Goal: Book appointment/travel/reservation

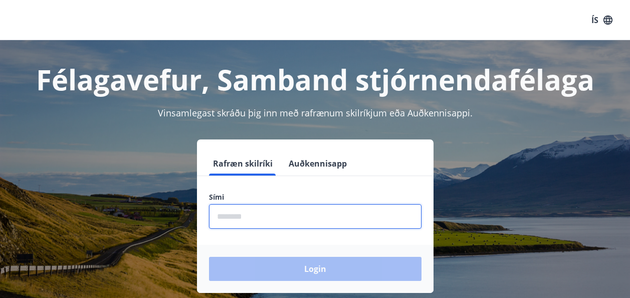
click at [262, 215] on input "phone" at bounding box center [315, 216] width 212 height 25
type input "********"
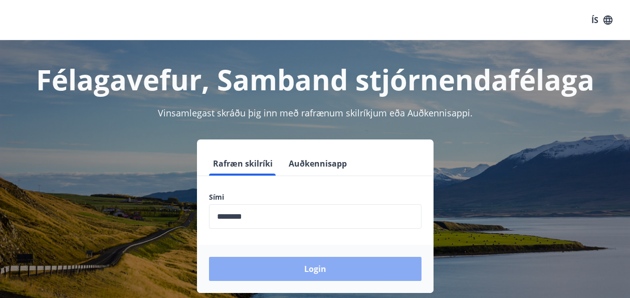
click at [288, 268] on button "Login" at bounding box center [315, 269] width 212 height 24
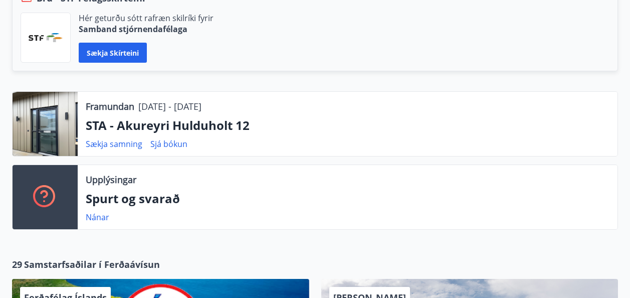
scroll to position [301, 0]
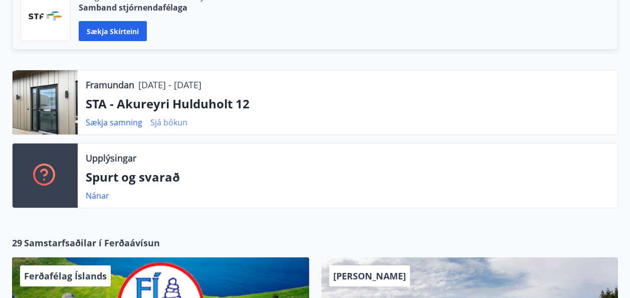
click at [173, 124] on link "Sjá bókun" at bounding box center [168, 122] width 37 height 11
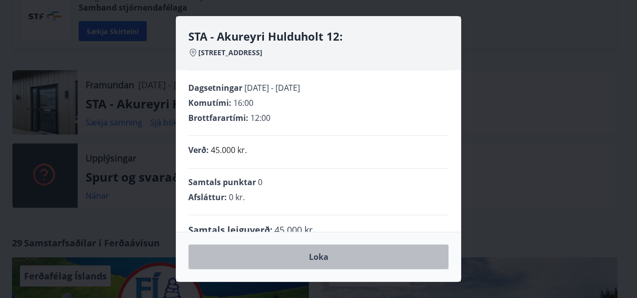
click at [327, 259] on button "Loka" at bounding box center [318, 256] width 261 height 25
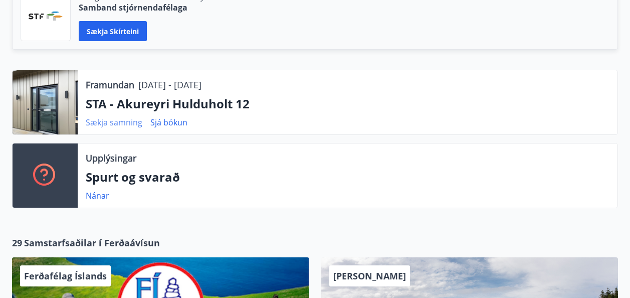
click at [119, 125] on link "Sækja samning" at bounding box center [114, 122] width 57 height 11
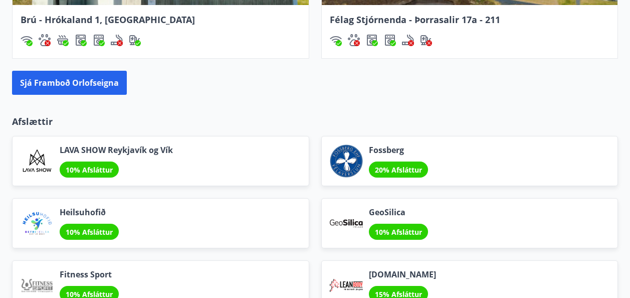
scroll to position [1204, 0]
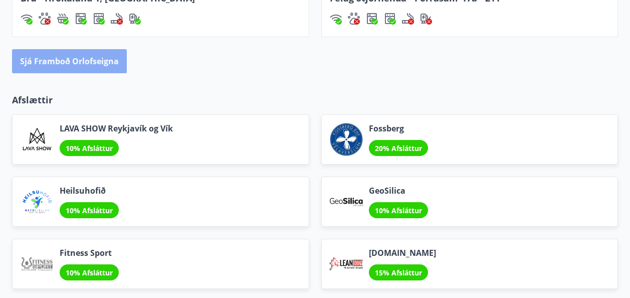
click at [67, 59] on button "Sjá framboð orlofseigna" at bounding box center [69, 61] width 115 height 24
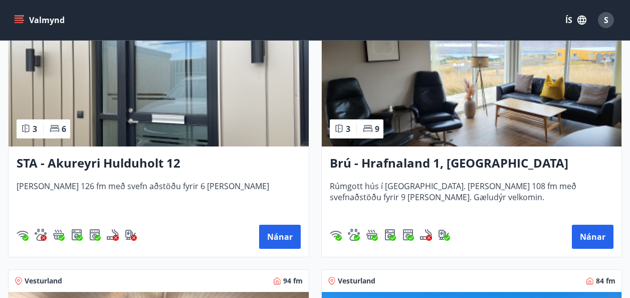
scroll to position [738, 0]
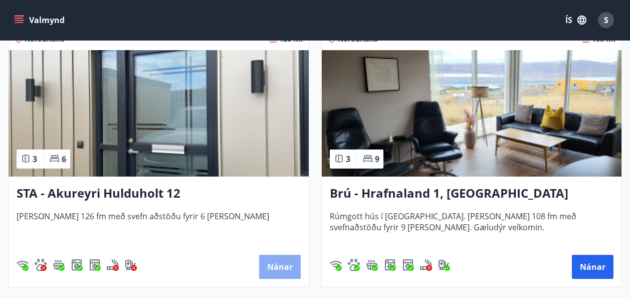
click at [280, 260] on button "Nánar" at bounding box center [280, 267] width 42 height 24
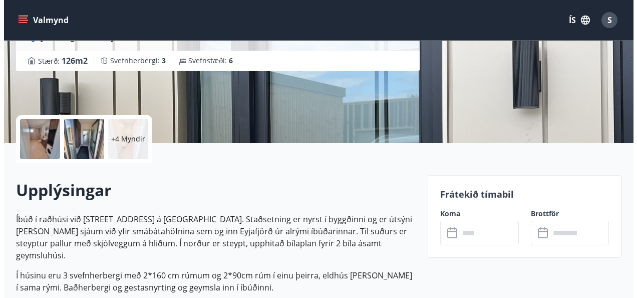
scroll to position [186, 0]
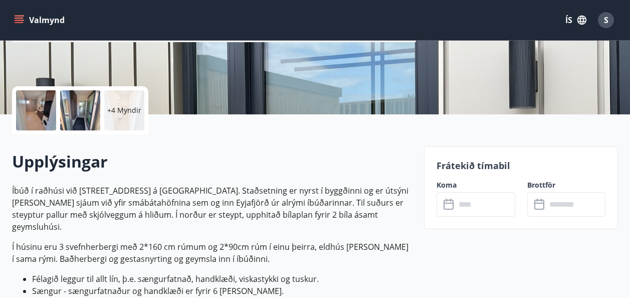
click at [79, 112] on div at bounding box center [80, 110] width 40 height 40
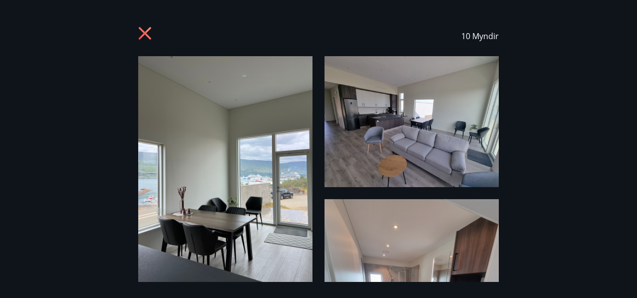
drag, startPoint x: 79, startPoint y: 112, endPoint x: 97, endPoint y: 97, distance: 23.6
click at [97, 97] on div "10 Myndir" at bounding box center [318, 149] width 637 height 266
click at [603, 127] on div "10 Myndir" at bounding box center [318, 149] width 637 height 266
drag, startPoint x: 529, startPoint y: 215, endPoint x: 540, endPoint y: 175, distance: 41.6
click at [540, 175] on div "10 Myndir" at bounding box center [318, 149] width 637 height 266
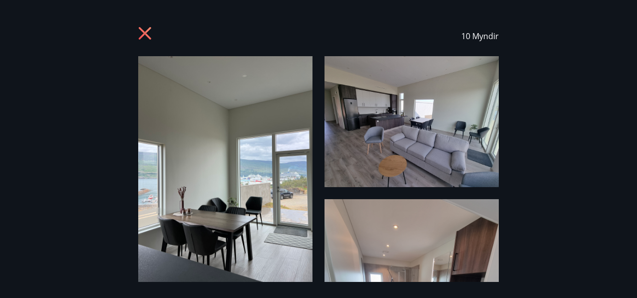
click at [281, 130] on img at bounding box center [225, 172] width 174 height 232
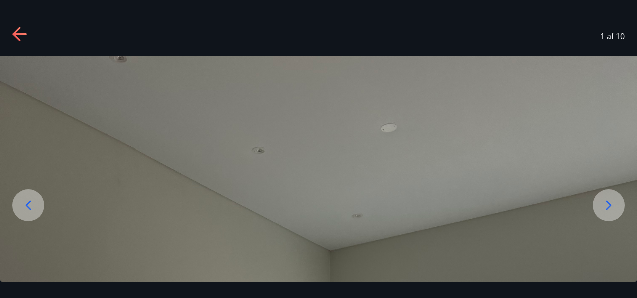
click at [603, 206] on icon at bounding box center [609, 205] width 16 height 16
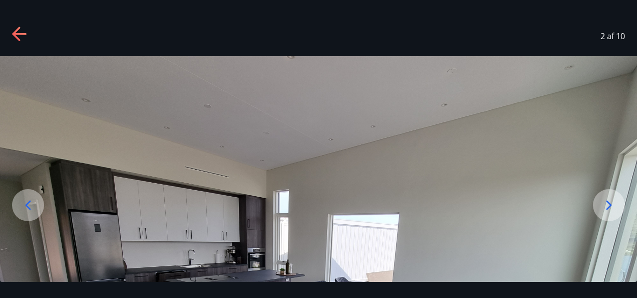
click at [603, 206] on icon at bounding box center [609, 205] width 16 height 16
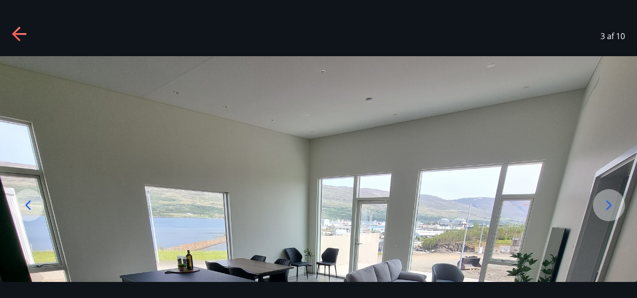
click at [603, 206] on icon at bounding box center [609, 205] width 16 height 16
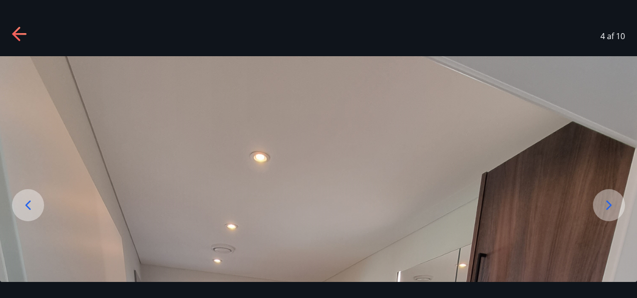
click at [22, 208] on icon at bounding box center [28, 205] width 16 height 16
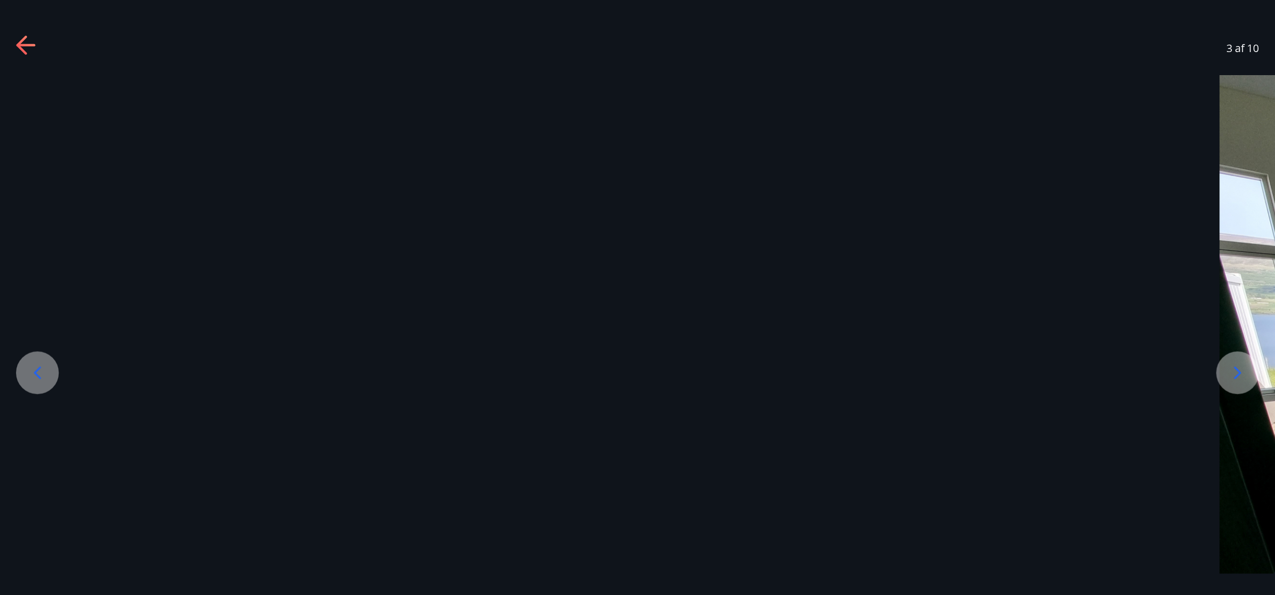
scroll to position [187, 0]
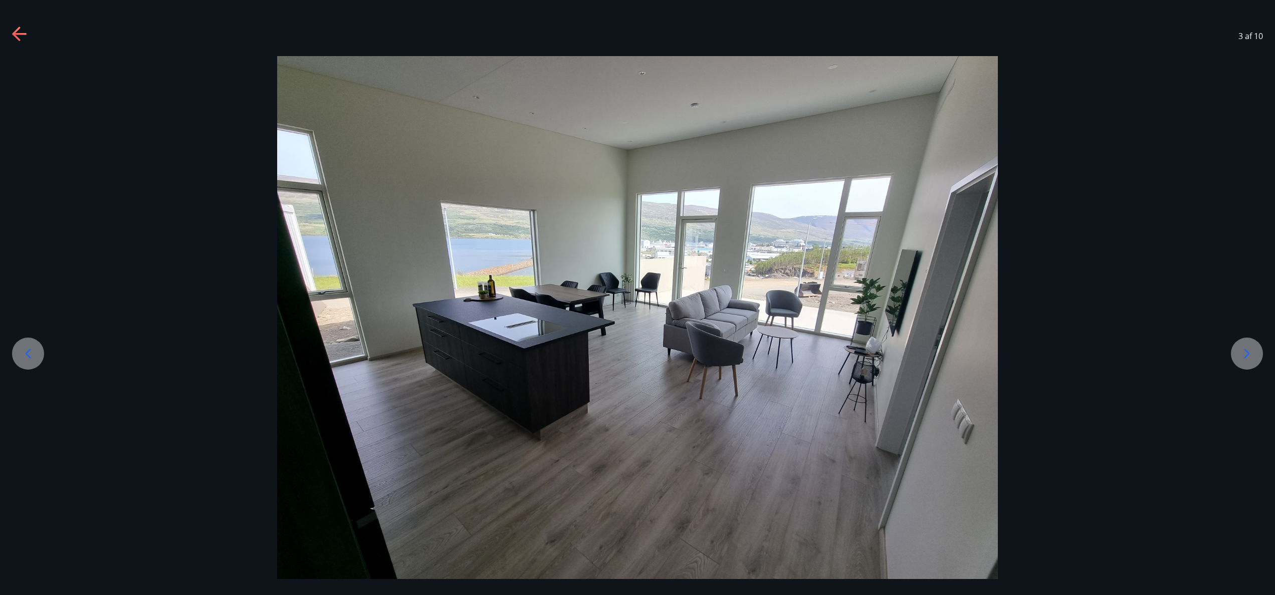
drag, startPoint x: 611, startPoint y: 2, endPoint x: 574, endPoint y: 275, distance: 275.6
click at [574, 275] on img at bounding box center [637, 326] width 721 height 541
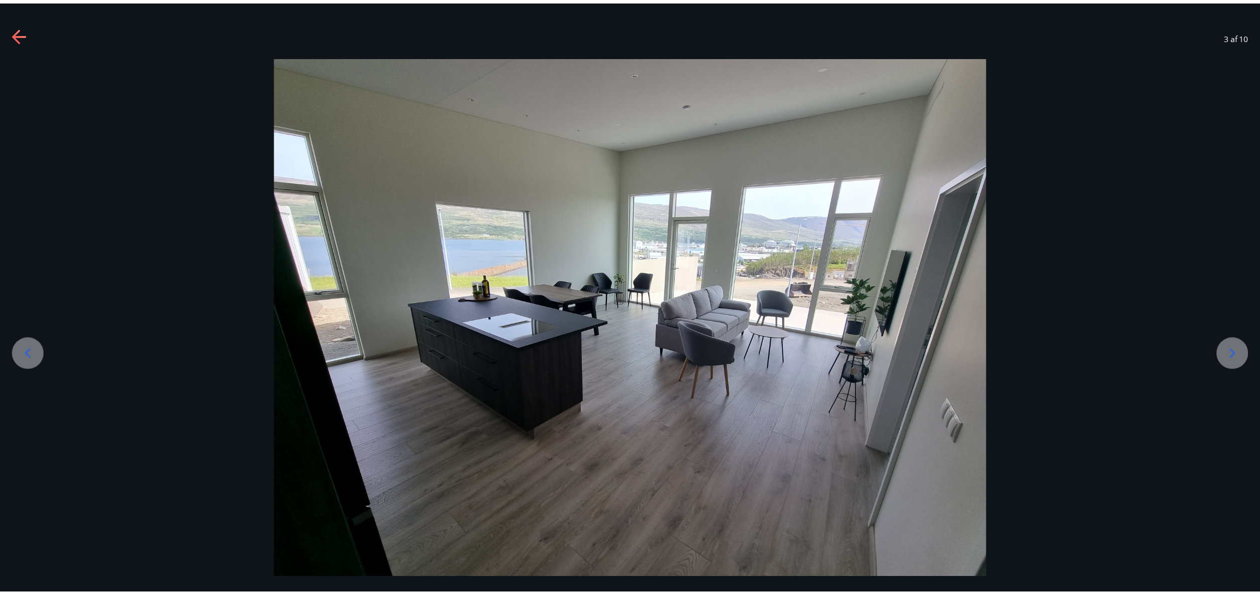
scroll to position [18, 0]
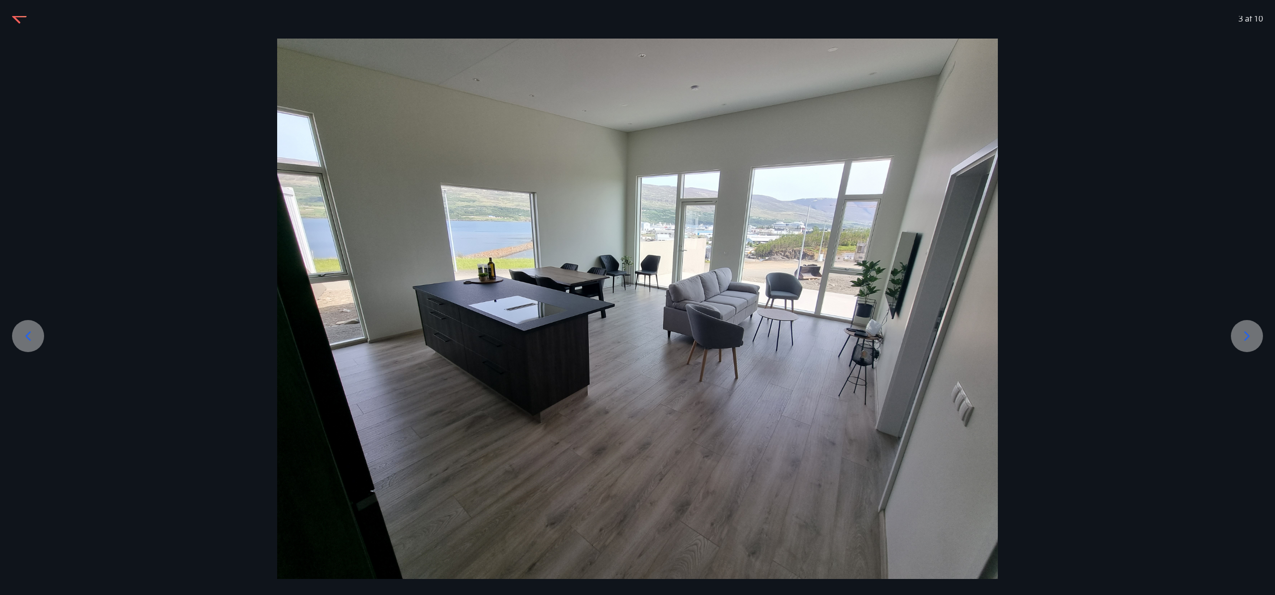
click at [29, 297] on div at bounding box center [28, 336] width 32 height 32
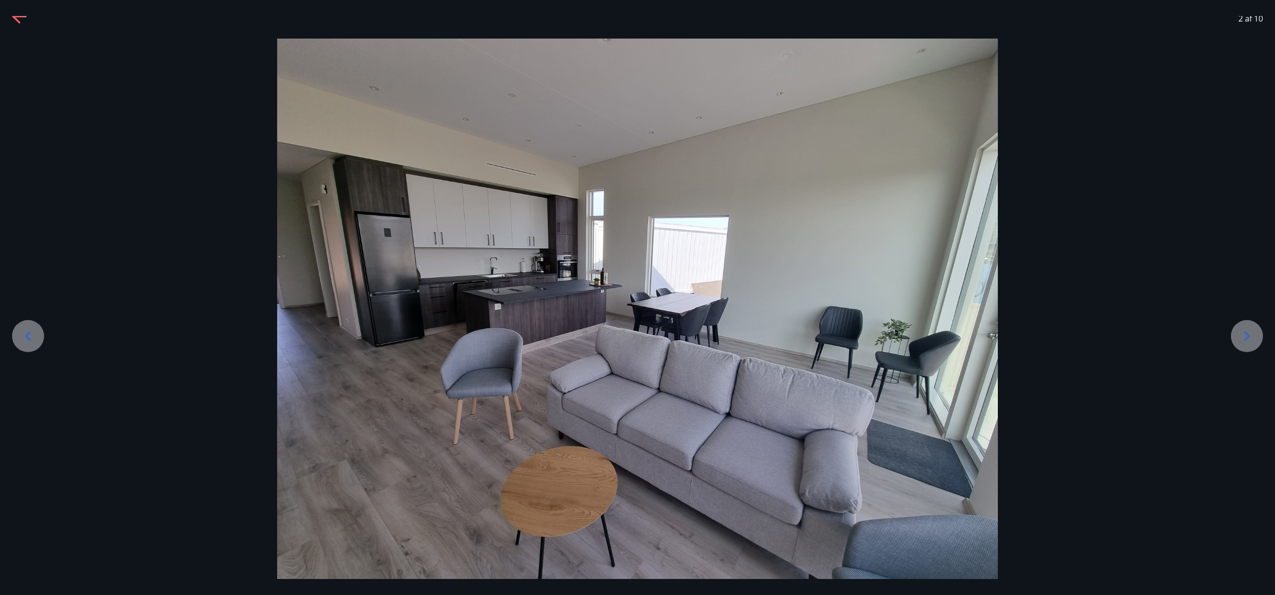
click at [29, 297] on div at bounding box center [28, 336] width 32 height 32
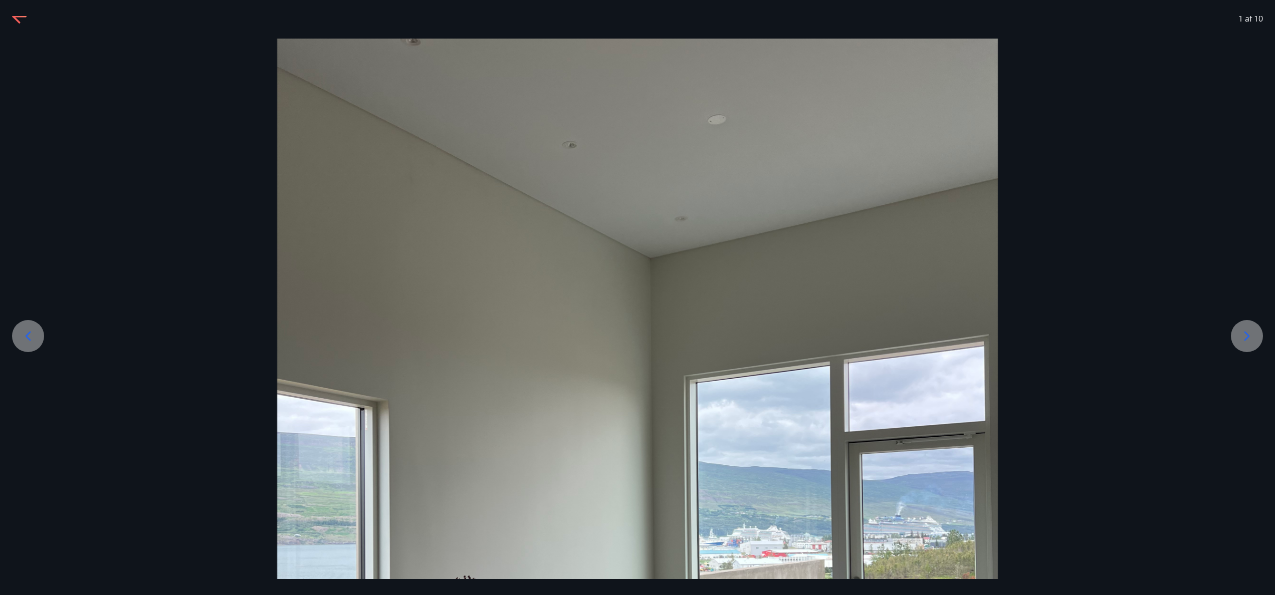
click at [29, 297] on div at bounding box center [28, 336] width 32 height 32
click at [637, 297] on icon at bounding box center [1247, 336] width 16 height 16
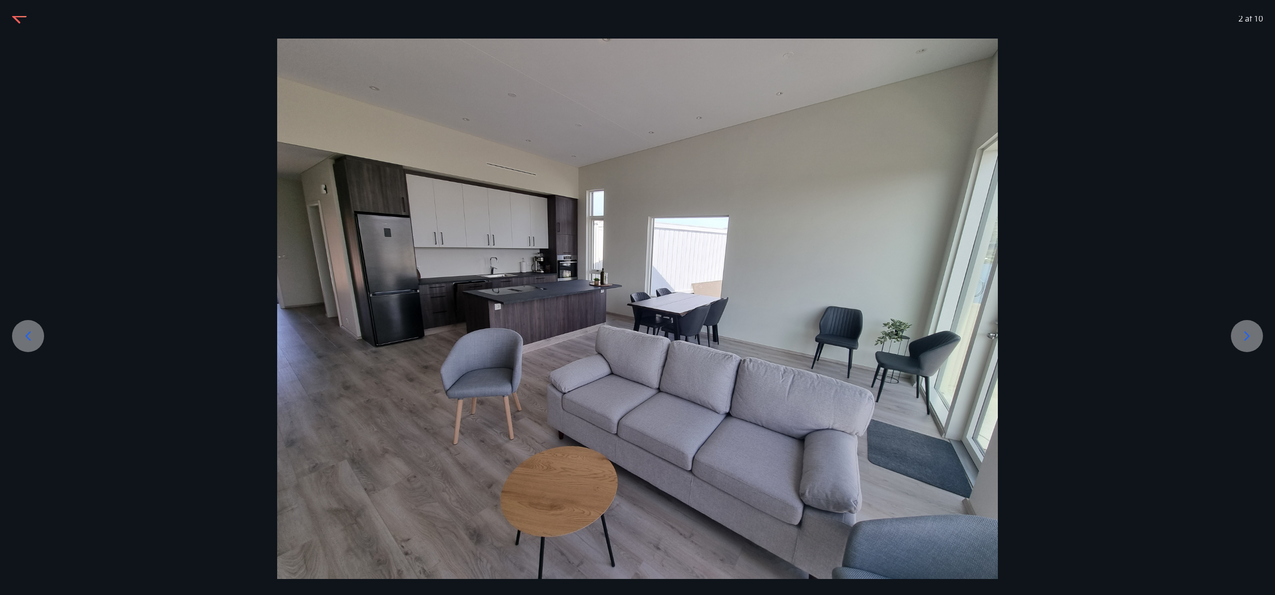
click at [637, 297] on icon at bounding box center [1247, 336] width 16 height 16
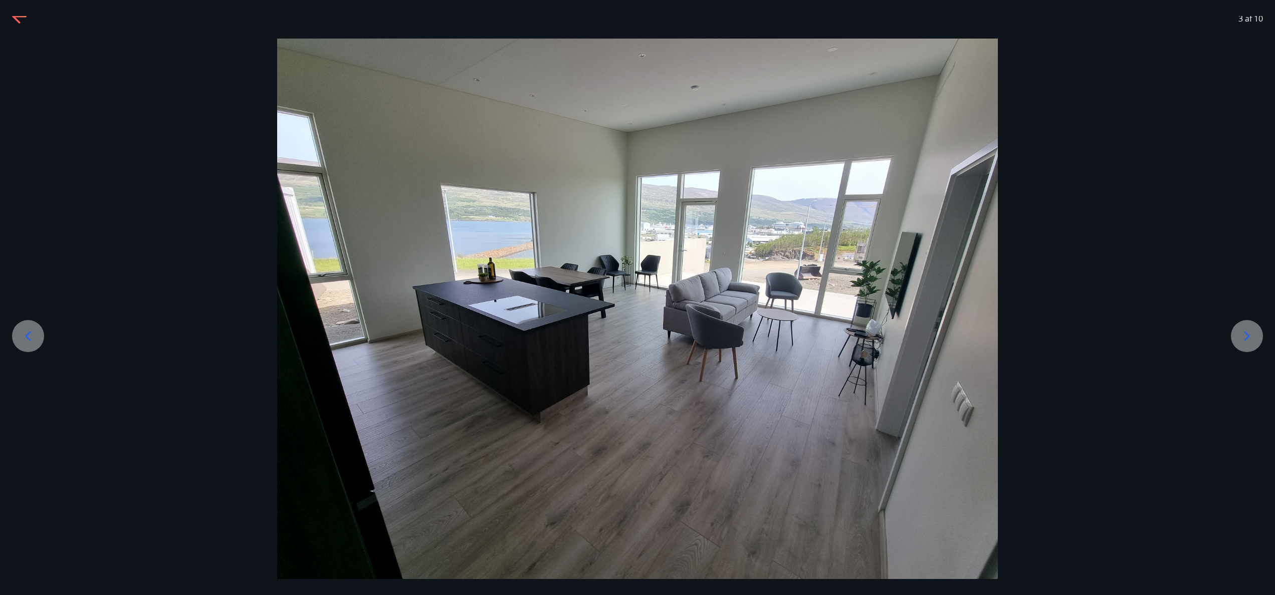
click at [637, 297] on icon at bounding box center [1247, 336] width 16 height 16
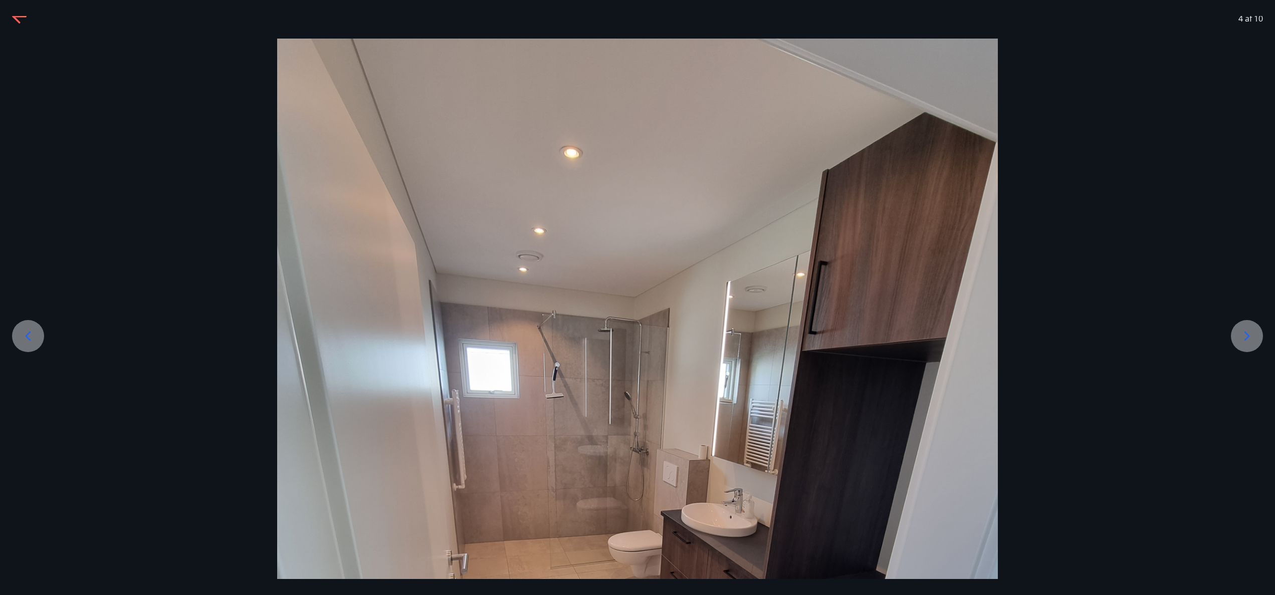
click at [637, 297] on icon at bounding box center [1247, 336] width 16 height 16
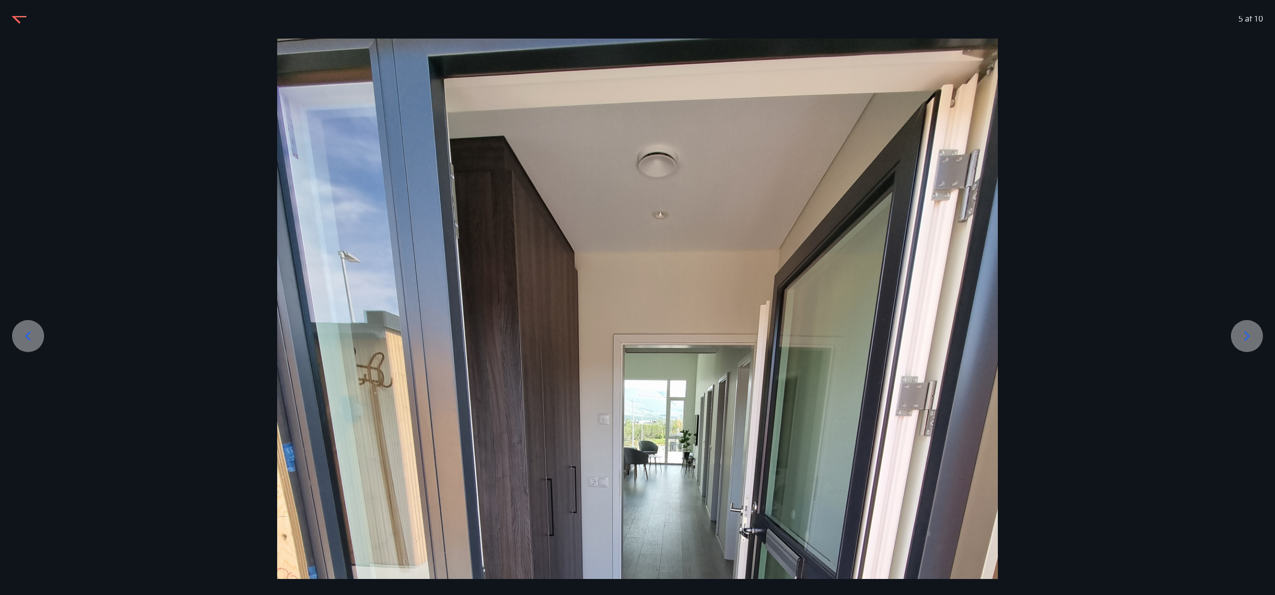
click at [637, 297] on icon at bounding box center [1247, 336] width 16 height 16
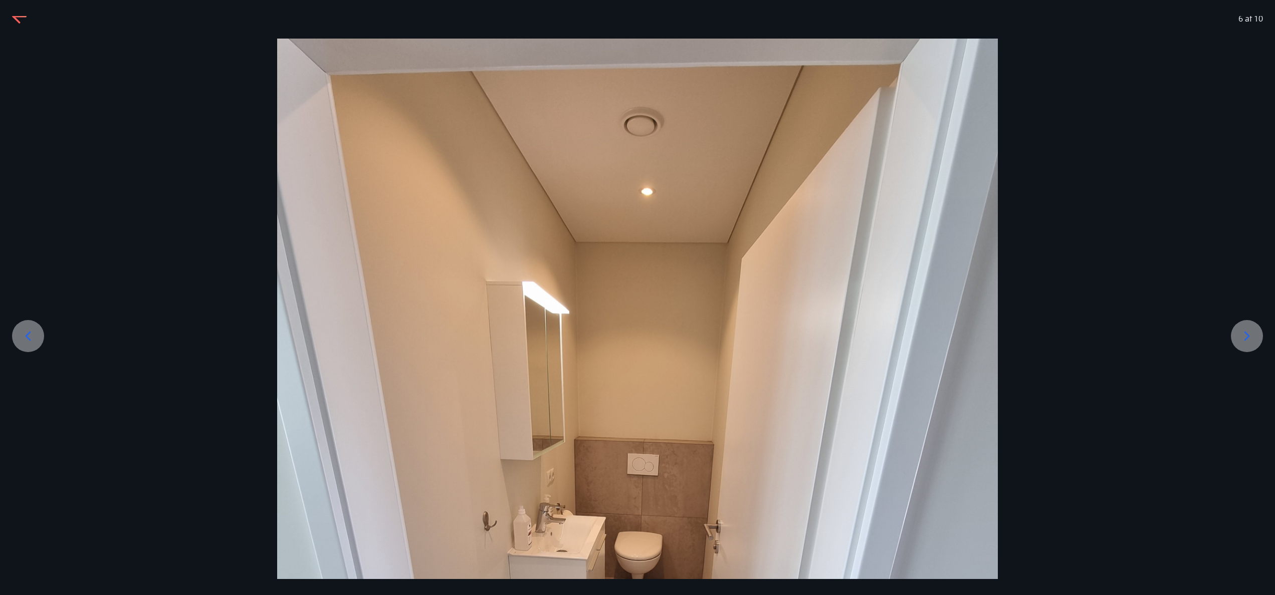
click at [637, 297] on icon at bounding box center [1247, 336] width 16 height 16
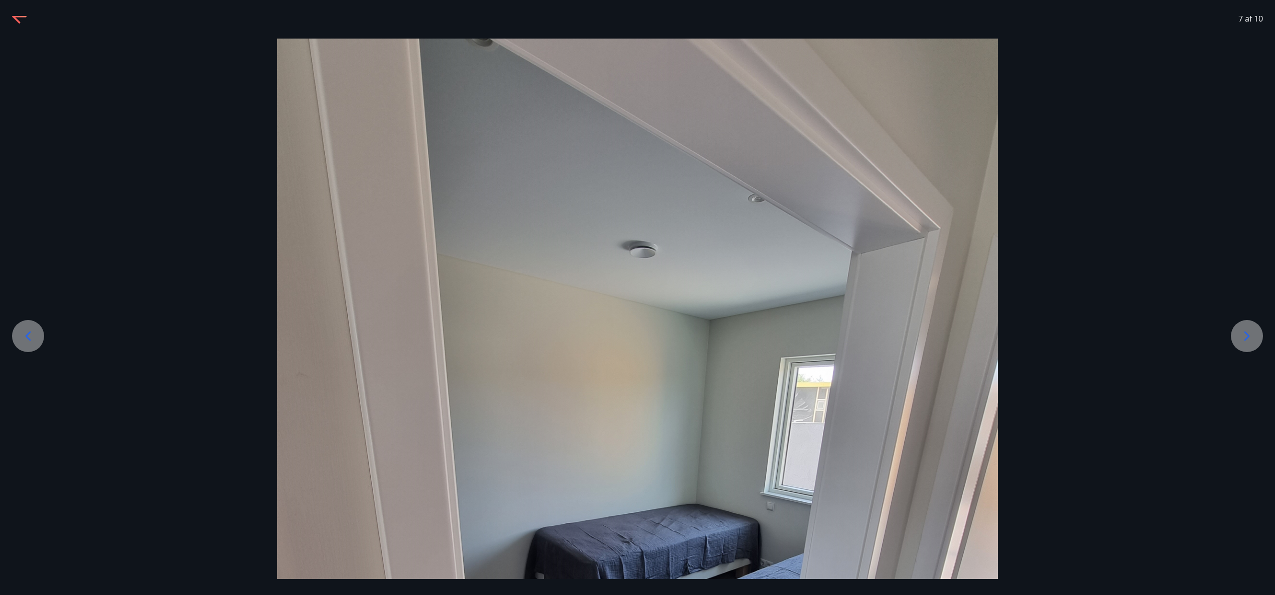
click at [637, 297] on icon at bounding box center [1247, 336] width 16 height 16
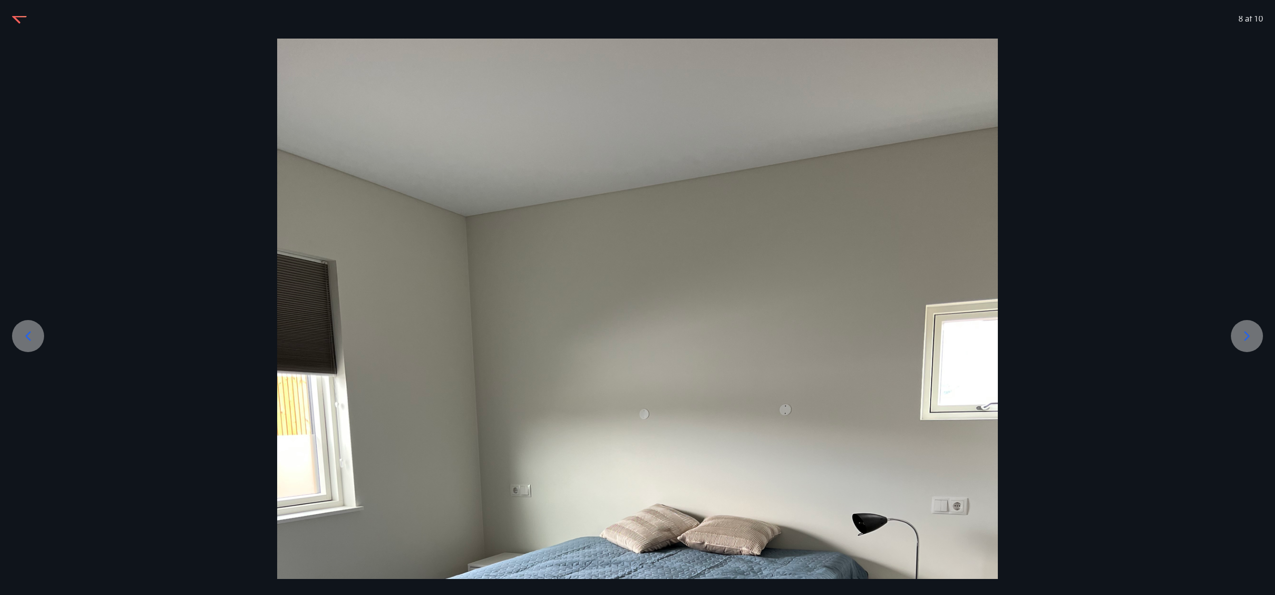
click at [637, 297] on icon at bounding box center [1247, 336] width 16 height 16
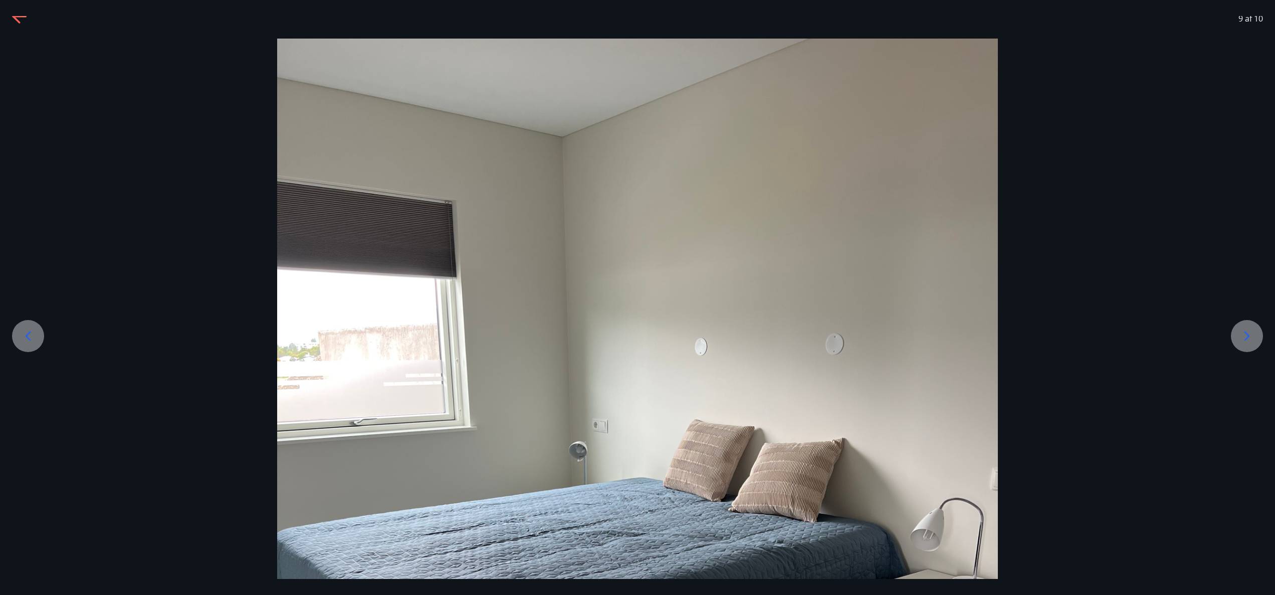
click at [637, 297] on icon at bounding box center [1247, 336] width 16 height 16
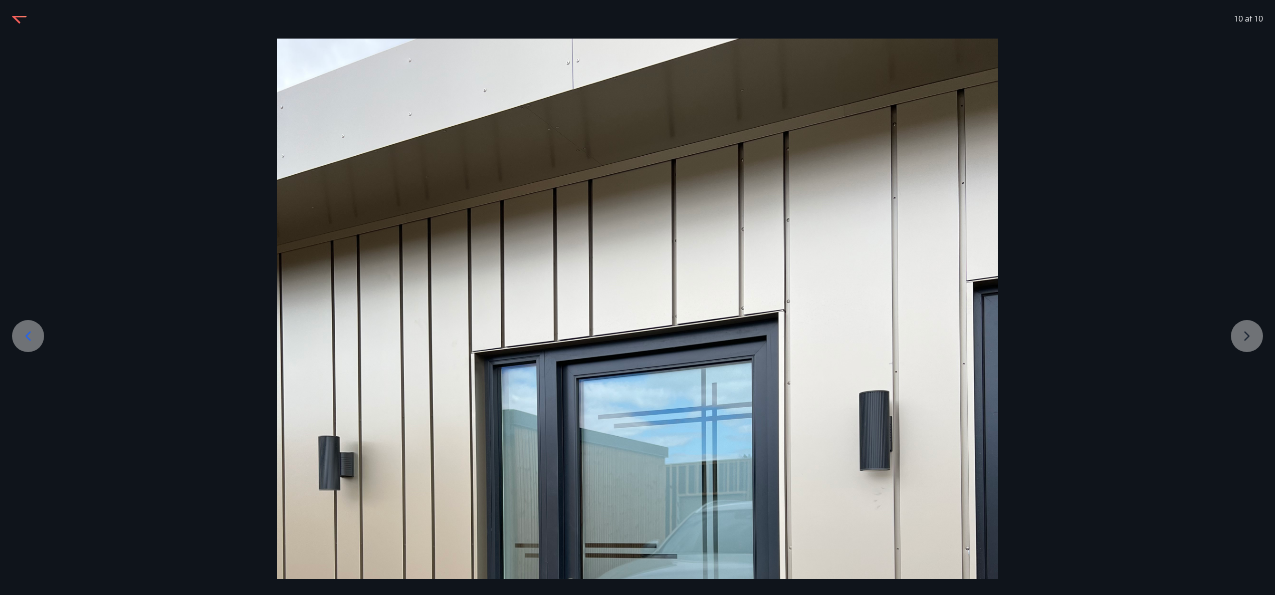
click at [637, 297] on div at bounding box center [637, 519] width 1275 height 961
click at [22, 15] on div "10 af 10" at bounding box center [637, 297] width 1275 height 595
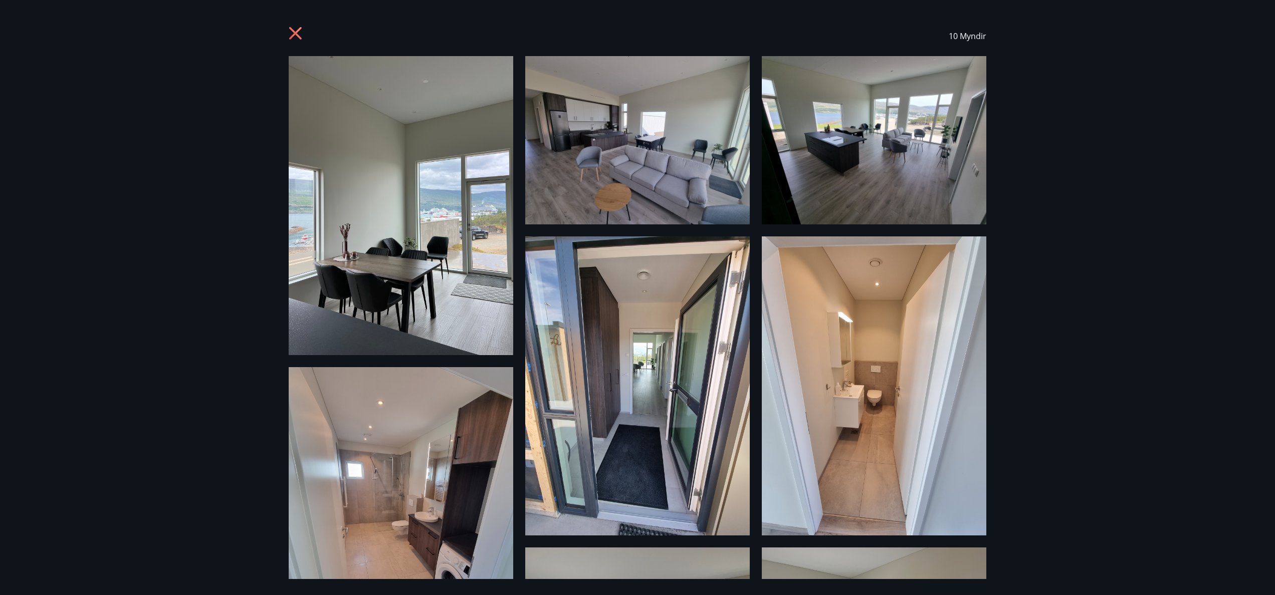
click at [296, 35] on icon at bounding box center [297, 35] width 16 height 16
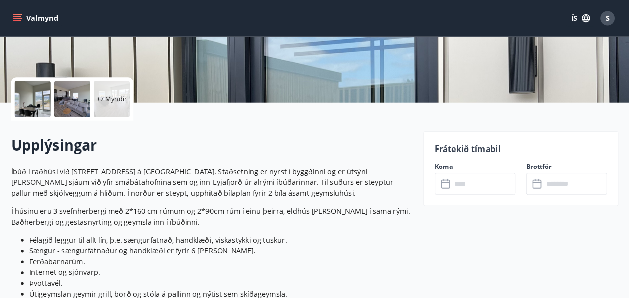
scroll to position [187, 0]
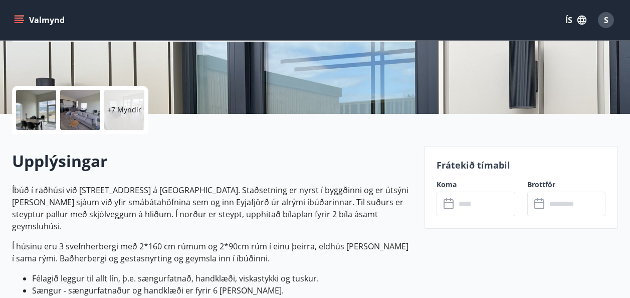
drag, startPoint x: 1198, startPoint y: 1, endPoint x: 335, endPoint y: 161, distance: 878.2
click at [335, 161] on h2 "Upplýsingar" at bounding box center [212, 161] width 400 height 22
click at [22, 19] on icon "menu" at bounding box center [19, 18] width 9 height 1
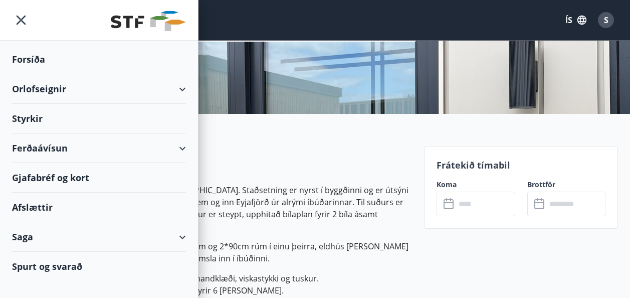
click at [179, 89] on div "Orlofseignir" at bounding box center [99, 89] width 174 height 30
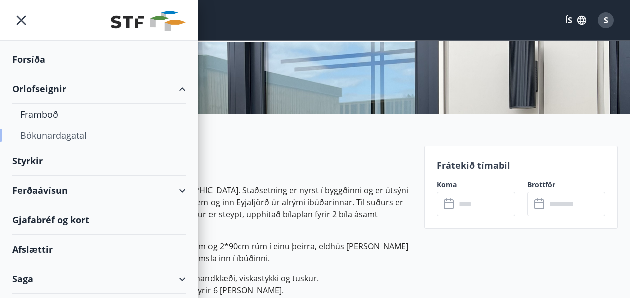
click at [84, 134] on div "Bókunardagatal" at bounding box center [99, 135] width 158 height 21
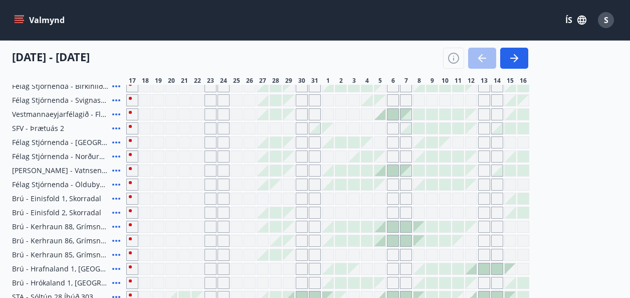
scroll to position [187, 0]
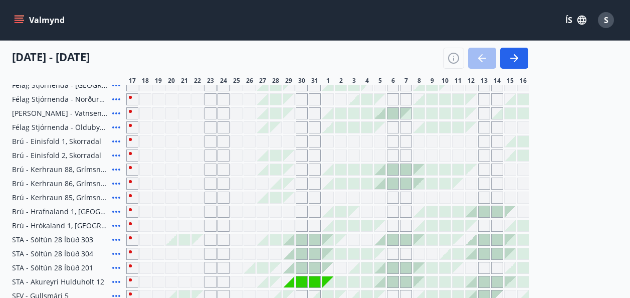
click at [291, 283] on div "Gráir dagar eru ekki bókanlegir" at bounding box center [288, 281] width 11 height 11
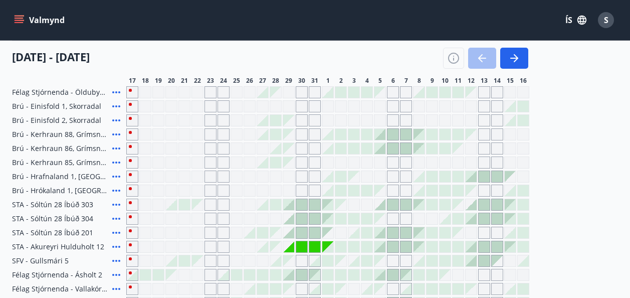
scroll to position [221, 0]
click at [517, 64] on icon "button" at bounding box center [514, 58] width 12 height 12
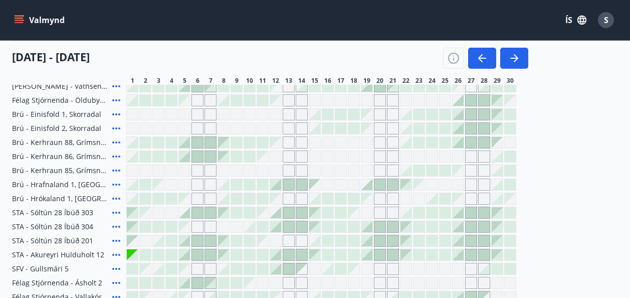
scroll to position [212, 0]
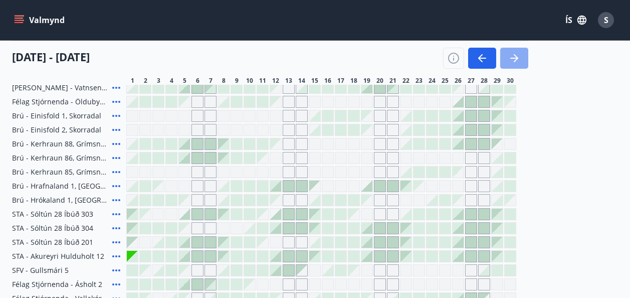
click at [517, 62] on icon "button" at bounding box center [514, 58] width 12 height 12
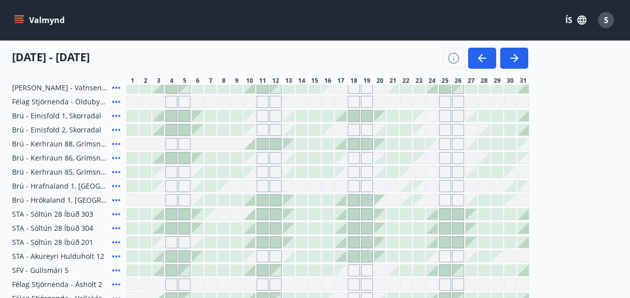
click at [447, 156] on div "Gráir dagar eru ekki bókanlegir" at bounding box center [445, 158] width 12 height 12
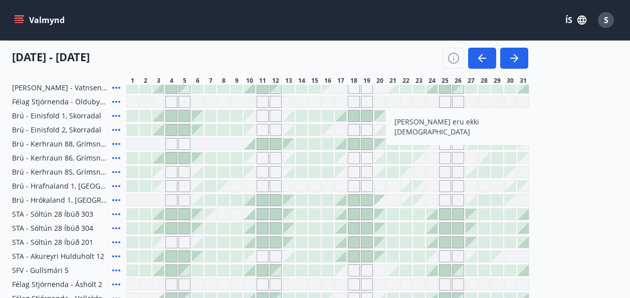
click at [368, 142] on div at bounding box center [366, 143] width 11 height 11
click at [513, 58] on icon "button" at bounding box center [514, 58] width 8 height 1
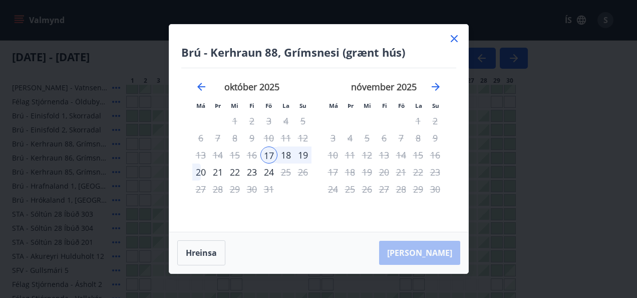
click at [454, 38] on icon at bounding box center [454, 38] width 7 height 7
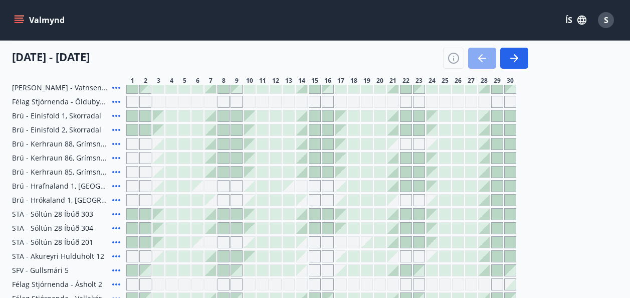
click at [486, 58] on icon "button" at bounding box center [482, 58] width 12 height 12
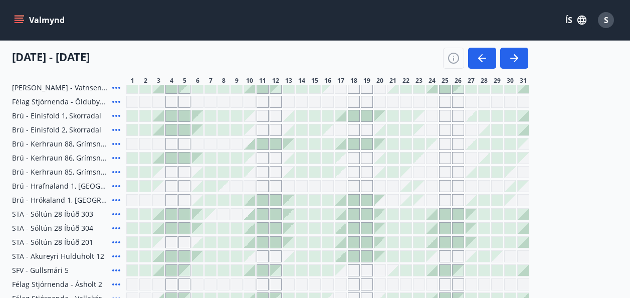
click at [445, 200] on div "Gráir dagar eru ekki bókanlegir" at bounding box center [445, 200] width 12 height 12
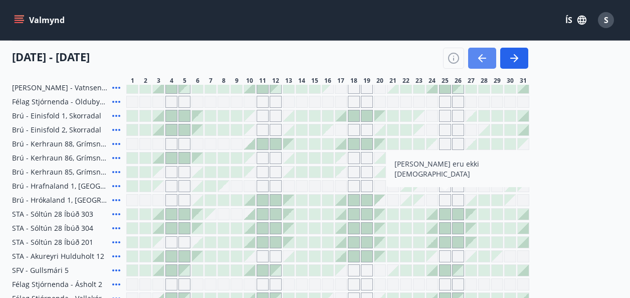
click at [481, 55] on icon "button" at bounding box center [480, 58] width 5 height 8
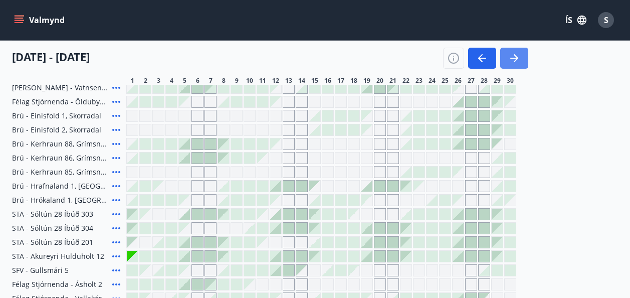
click at [512, 64] on button "button" at bounding box center [514, 58] width 28 height 21
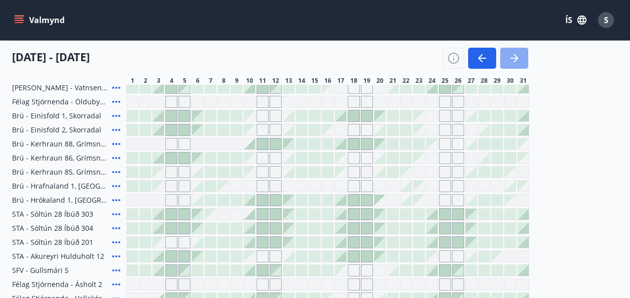
click at [516, 67] on button "button" at bounding box center [514, 58] width 28 height 21
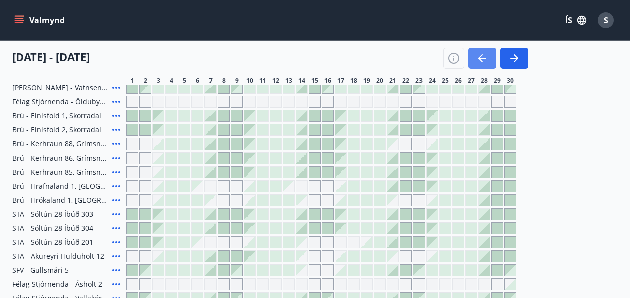
click at [480, 57] on icon "button" at bounding box center [480, 58] width 5 height 8
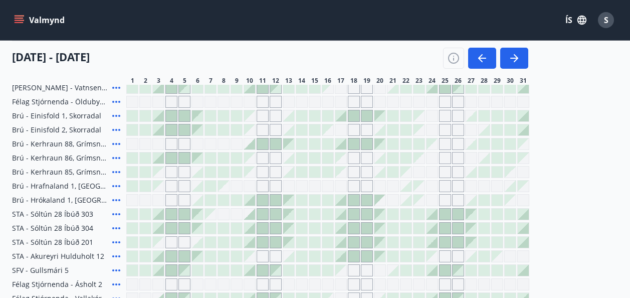
click at [118, 88] on icon at bounding box center [116, 88] width 12 height 12
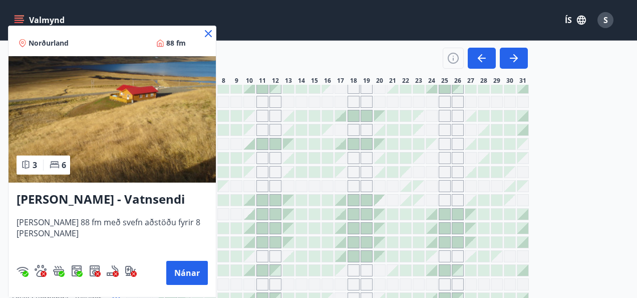
click at [205, 35] on icon at bounding box center [208, 33] width 7 height 7
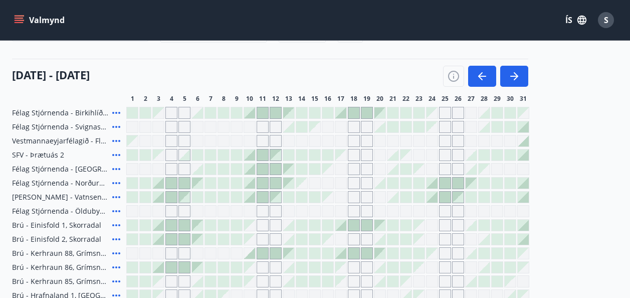
scroll to position [104, 0]
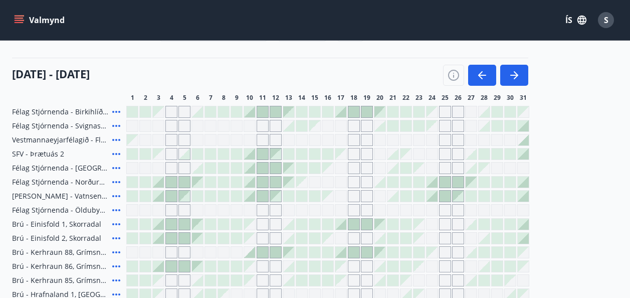
click at [116, 182] on icon at bounding box center [116, 182] width 8 height 2
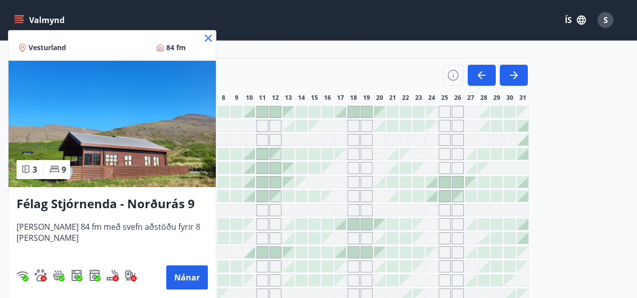
click at [205, 36] on icon at bounding box center [208, 38] width 7 height 7
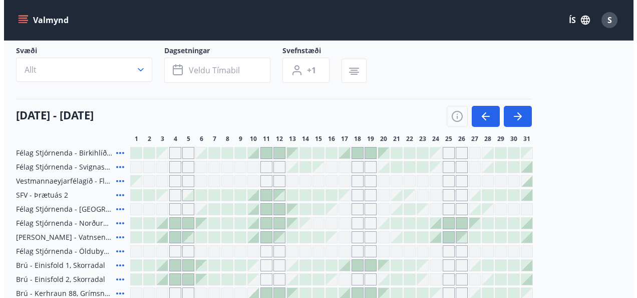
scroll to position [36, 0]
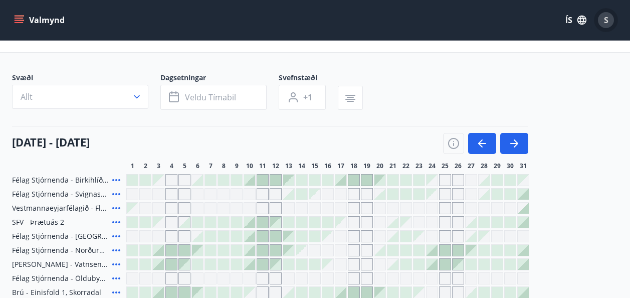
click at [609, 23] on div "S" at bounding box center [606, 20] width 16 height 16
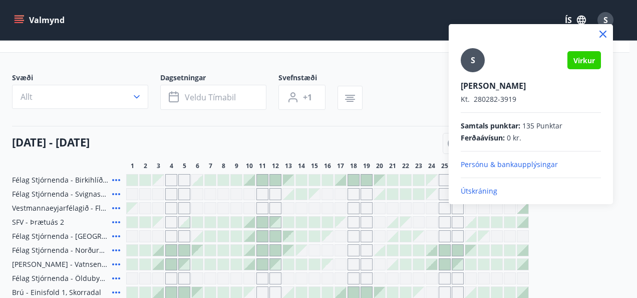
click at [472, 193] on p "Útskráning" at bounding box center [531, 191] width 140 height 10
